Goal: Transaction & Acquisition: Purchase product/service

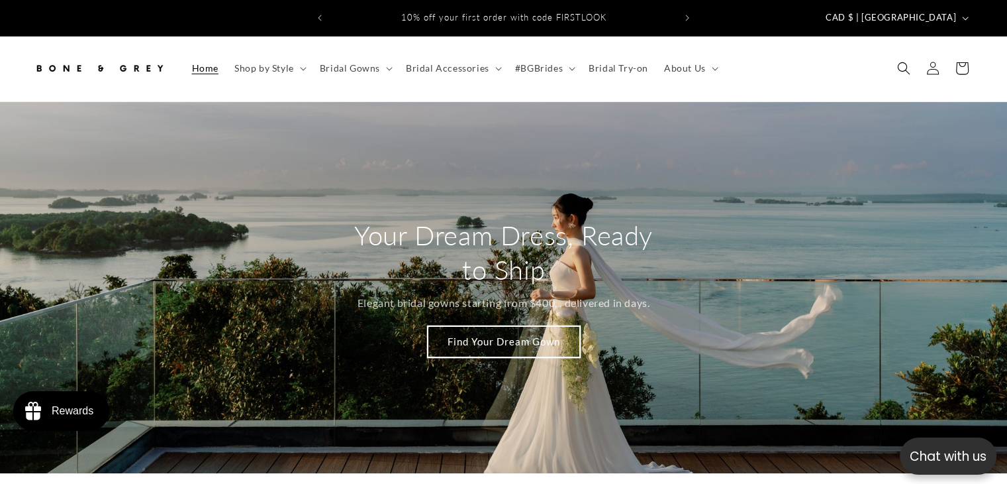
click at [462, 334] on link "Find Your Dream Gown" at bounding box center [504, 341] width 152 height 31
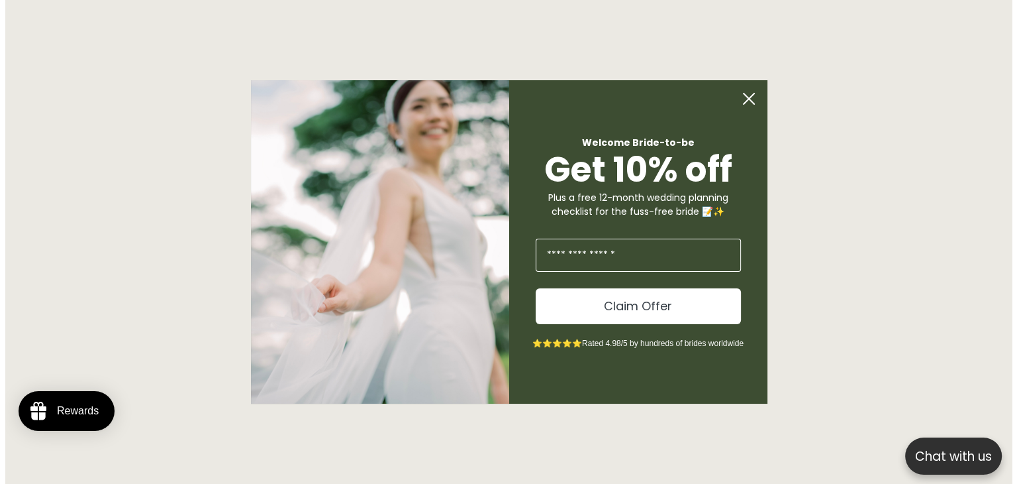
scroll to position [1387, 0]
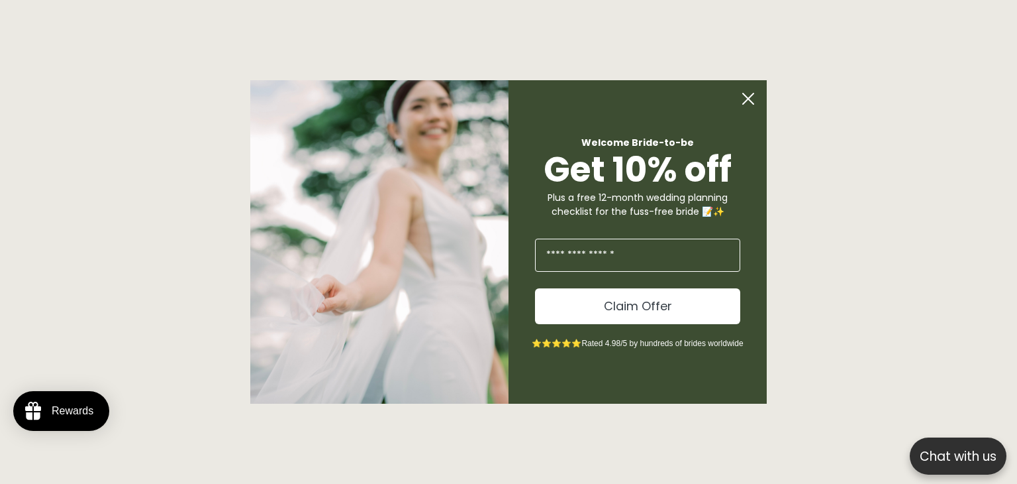
click at [743, 96] on circle "Close dialog" at bounding box center [748, 98] width 25 height 25
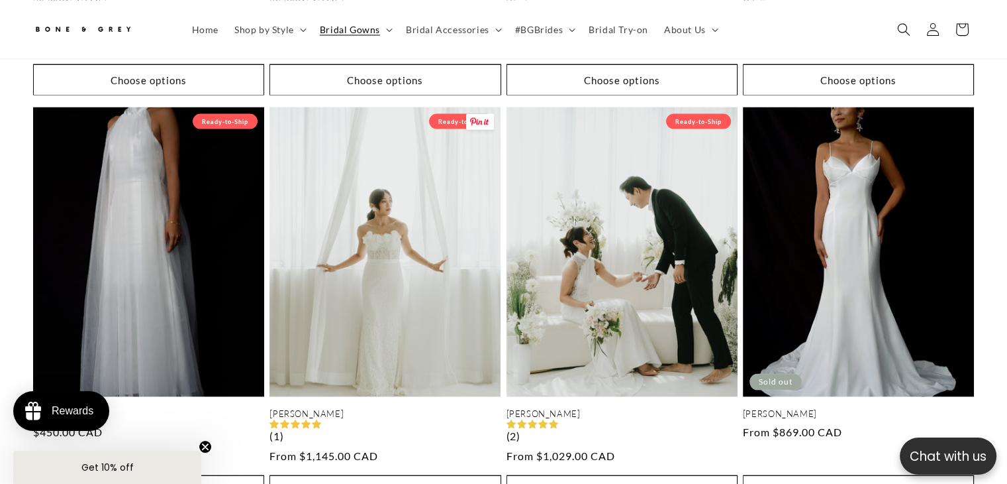
scroll to position [2245, 0]
